Goal: Check status: Check status

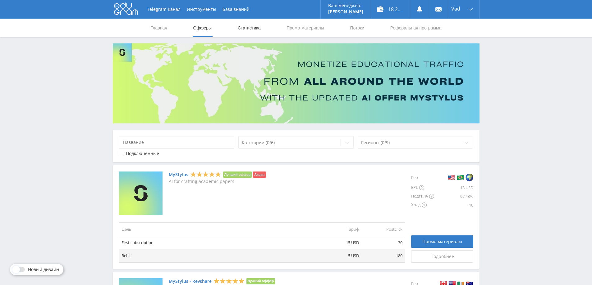
click at [257, 28] on link "Статистика" at bounding box center [249, 28] width 24 height 19
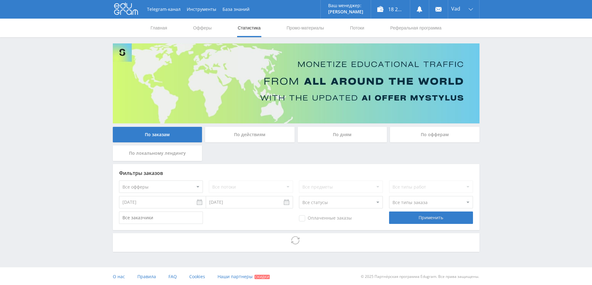
click at [350, 132] on div "По дням" at bounding box center [342, 135] width 89 height 16
click at [0, 0] on input "По дням" at bounding box center [0, 0] width 0 height 0
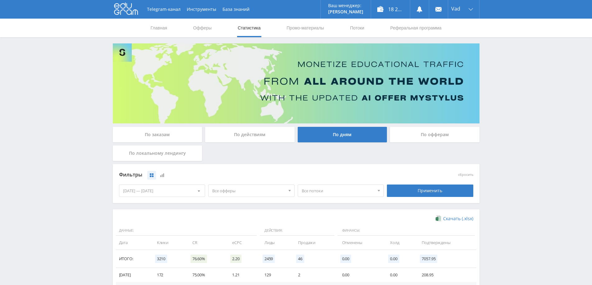
click at [183, 189] on div "[DATE] — [DATE]" at bounding box center [162, 191] width 86 height 12
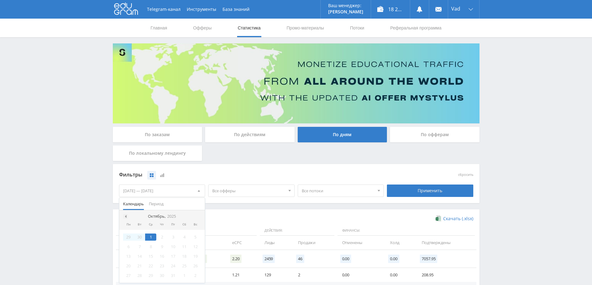
click at [125, 219] on div at bounding box center [125, 216] width 5 height 5
click at [162, 246] on div "11" at bounding box center [161, 247] width 11 height 7
click at [196, 218] on div at bounding box center [198, 216] width 5 height 5
click at [149, 236] on div "1" at bounding box center [150, 237] width 11 height 7
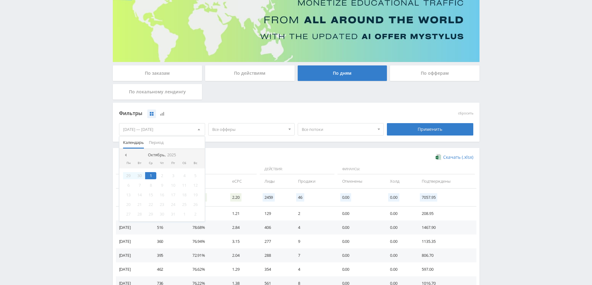
scroll to position [62, 0]
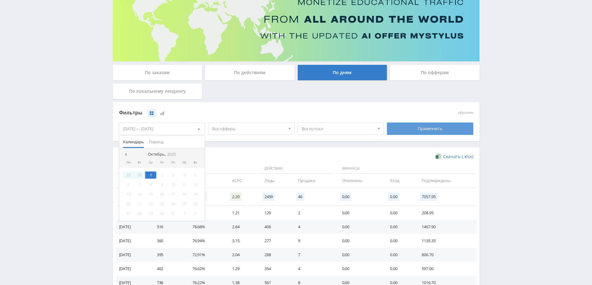
click at [415, 129] on div "Применить" at bounding box center [430, 129] width 86 height 12
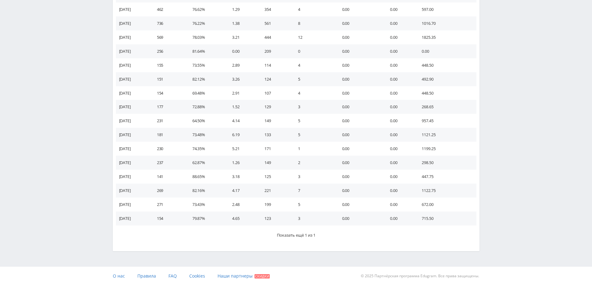
scroll to position [322, 0]
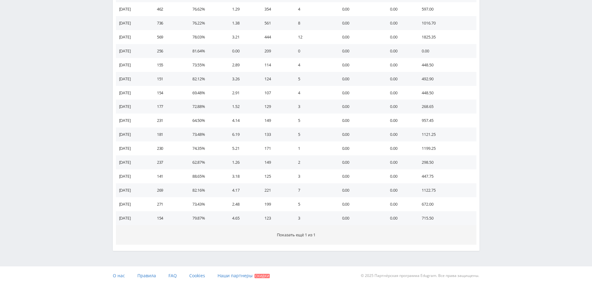
click at [296, 237] on span "Показать ещё 1 из 1" at bounding box center [296, 235] width 39 height 6
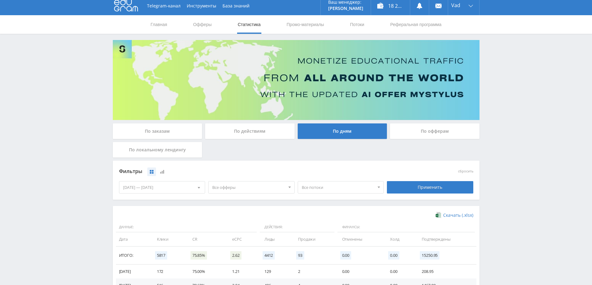
scroll to position [0, 0]
